Goal: Information Seeking & Learning: Learn about a topic

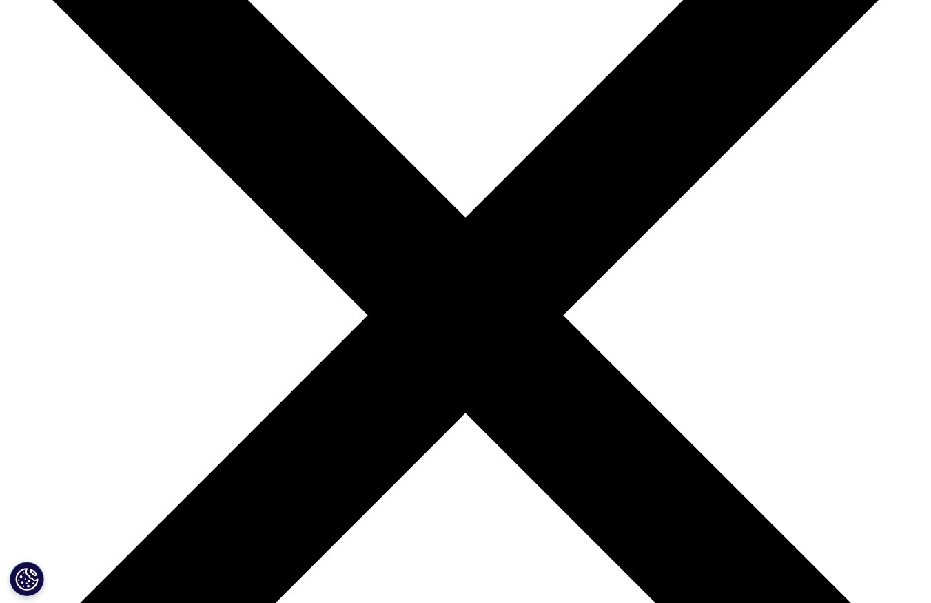
scroll to position [161, 0]
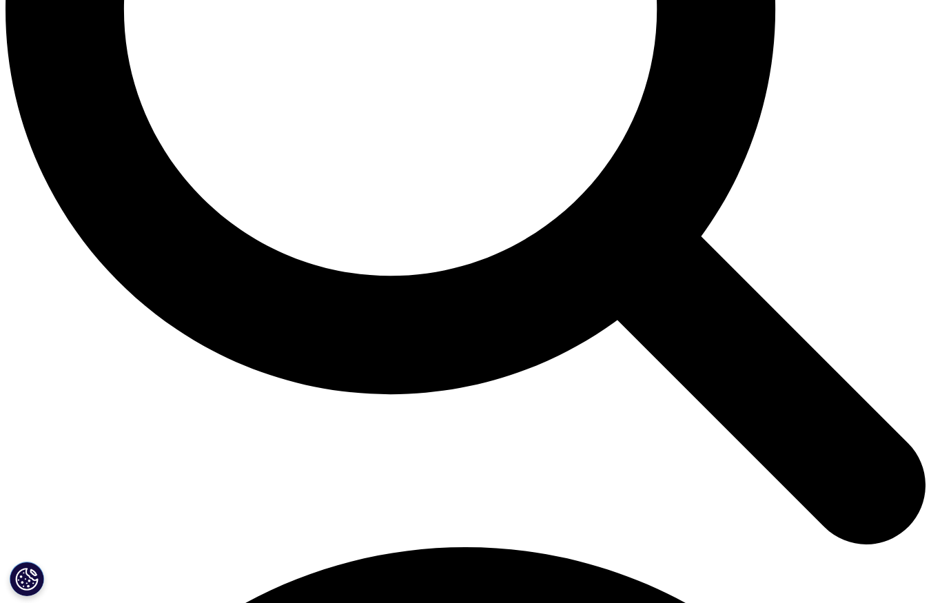
scroll to position [1317, 0]
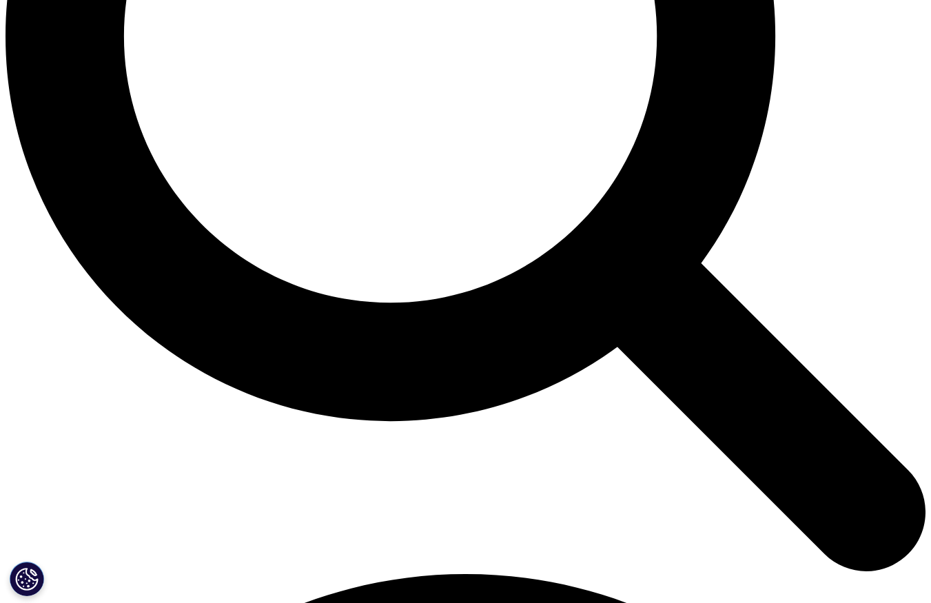
scroll to position [1291, 0]
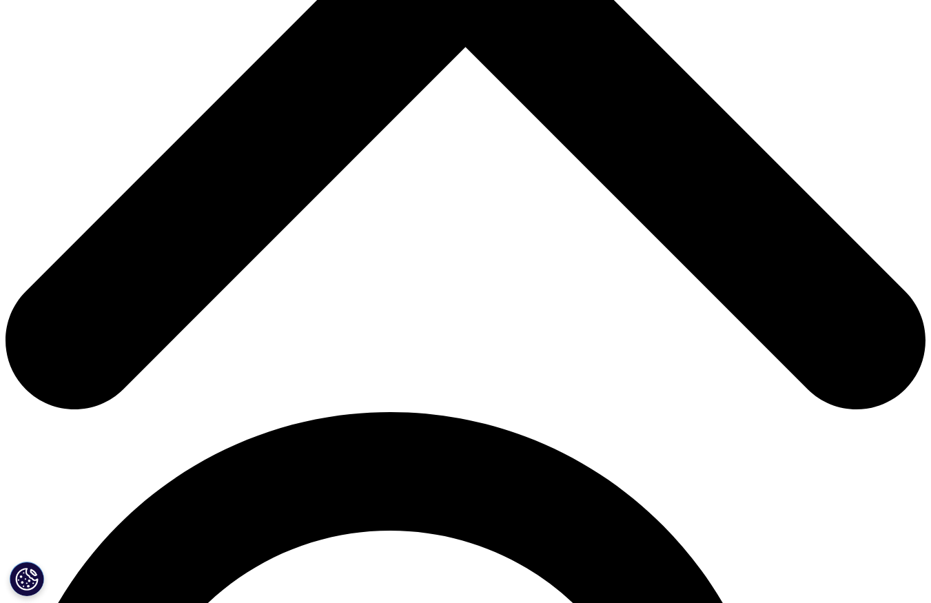
scroll to position [517, 0]
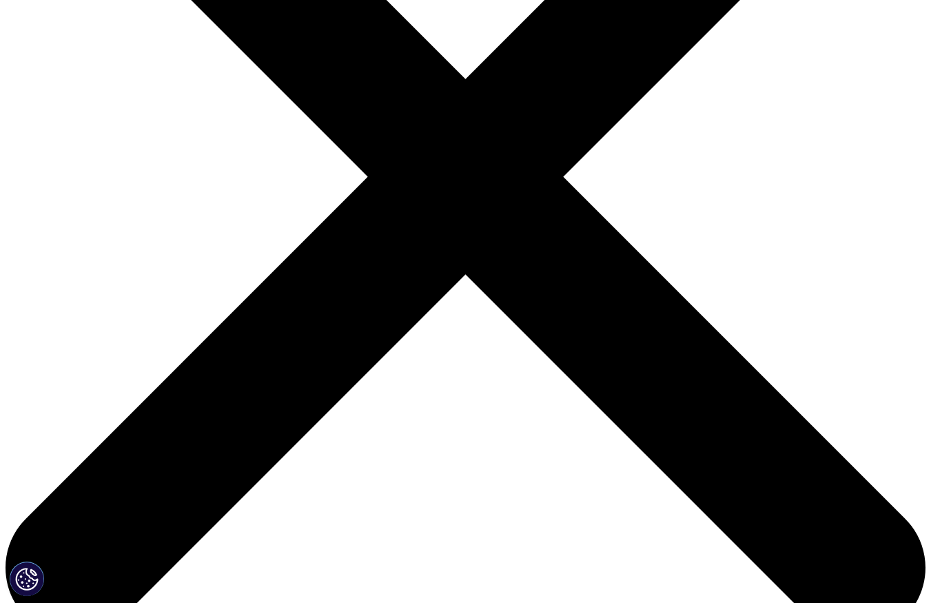
scroll to position [326, 0]
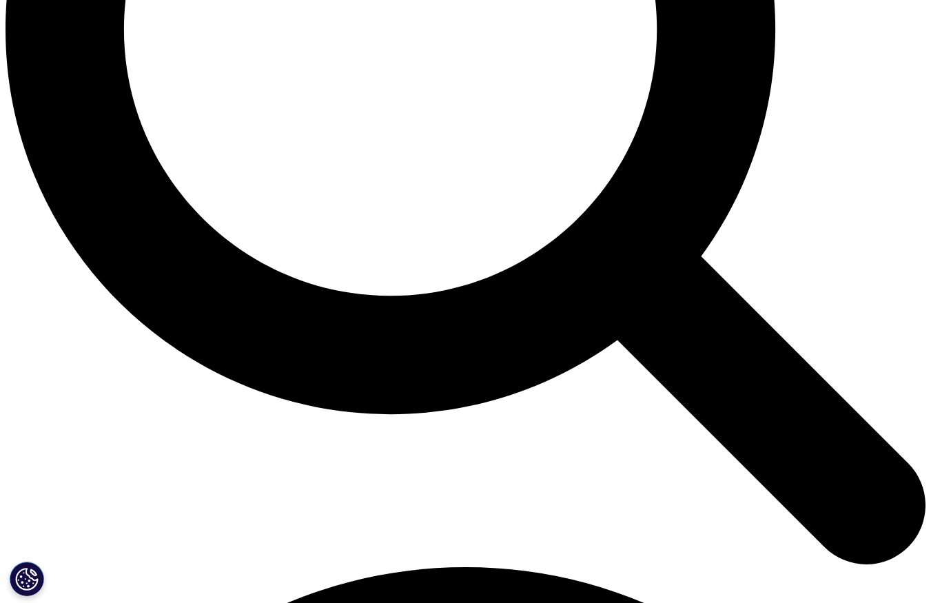
scroll to position [1301, 0]
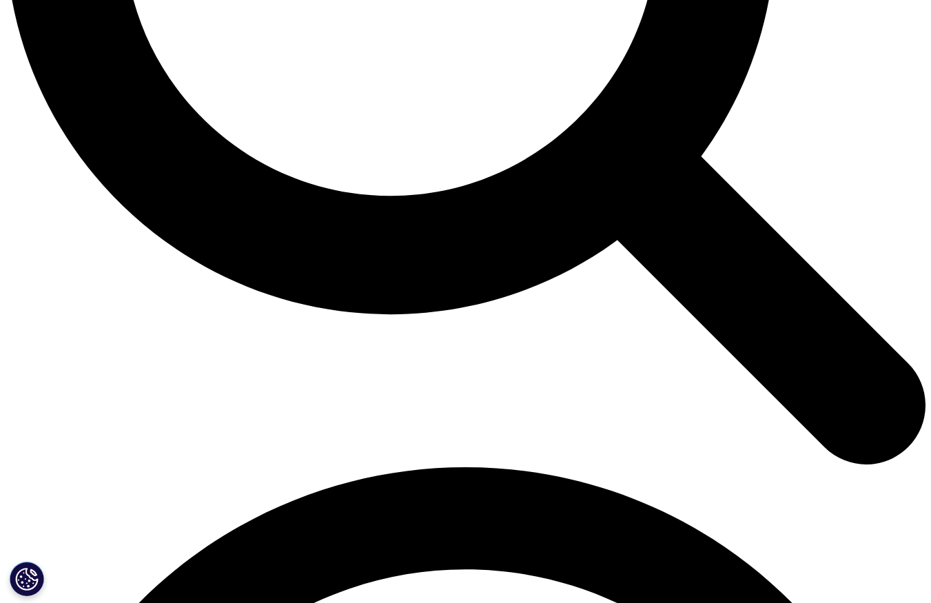
scroll to position [1417, 0]
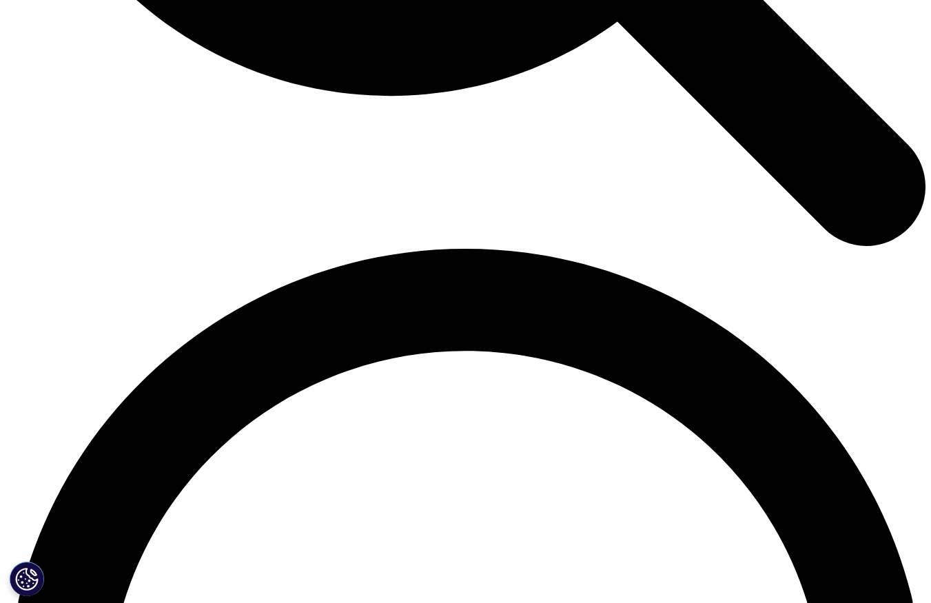
scroll to position [1616, 0]
